Goal: Ask a question

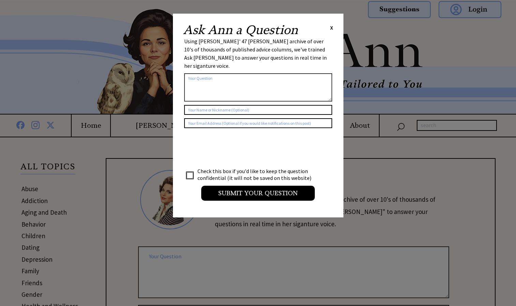
click at [271, 76] on textarea at bounding box center [258, 87] width 148 height 28
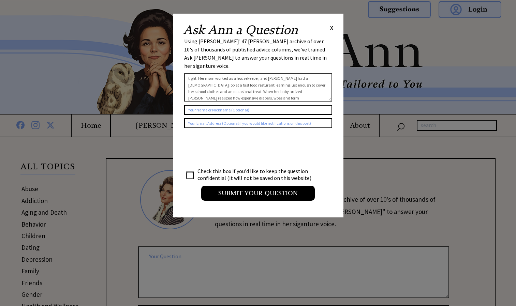
scroll to position [18, 0]
click at [247, 87] on textarea "[PERSON_NAME] was 17 when she found out she was pregnant. She lived with her mo…" at bounding box center [258, 87] width 148 height 28
click at [314, 83] on textarea "[PERSON_NAME] was 17 when she found out she was pregnant. She lived with her mo…" at bounding box center [258, 87] width 148 height 28
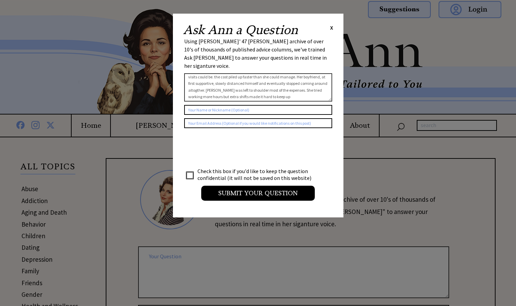
click at [264, 85] on textarea "[PERSON_NAME] was 17 when she found out she was pregnant. She lived with her mo…" at bounding box center [258, 87] width 148 height 28
type textarea "[PERSON_NAME] was 17 when she found out she was pregnant. She lived with her mo…"
click at [236, 105] on input "text" at bounding box center [258, 110] width 148 height 10
type input "Twonjanae"
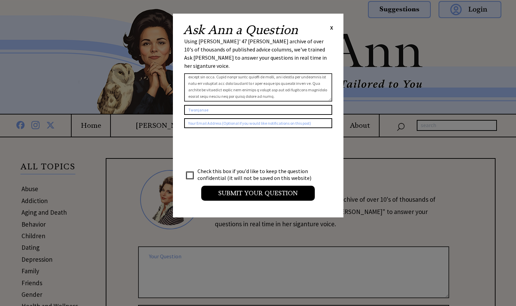
click at [214, 118] on input "text" at bounding box center [258, 123] width 148 height 10
type input "[EMAIL_ADDRESS][DOMAIN_NAME]"
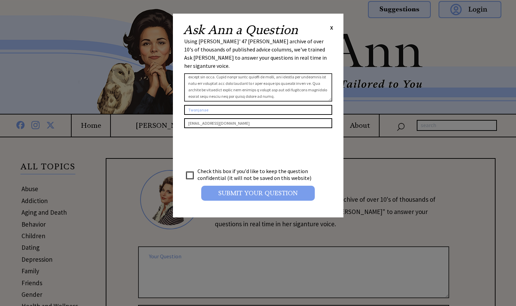
click at [285, 186] on input "Submit your Question" at bounding box center [258, 193] width 114 height 15
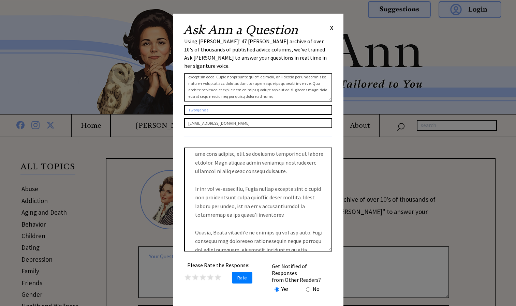
scroll to position [314, 0]
drag, startPoint x: 190, startPoint y: 166, endPoint x: 323, endPoint y: 229, distance: 147.5
click at [323, 229] on textarea at bounding box center [258, 200] width 148 height 104
